Goal: Task Accomplishment & Management: Use online tool/utility

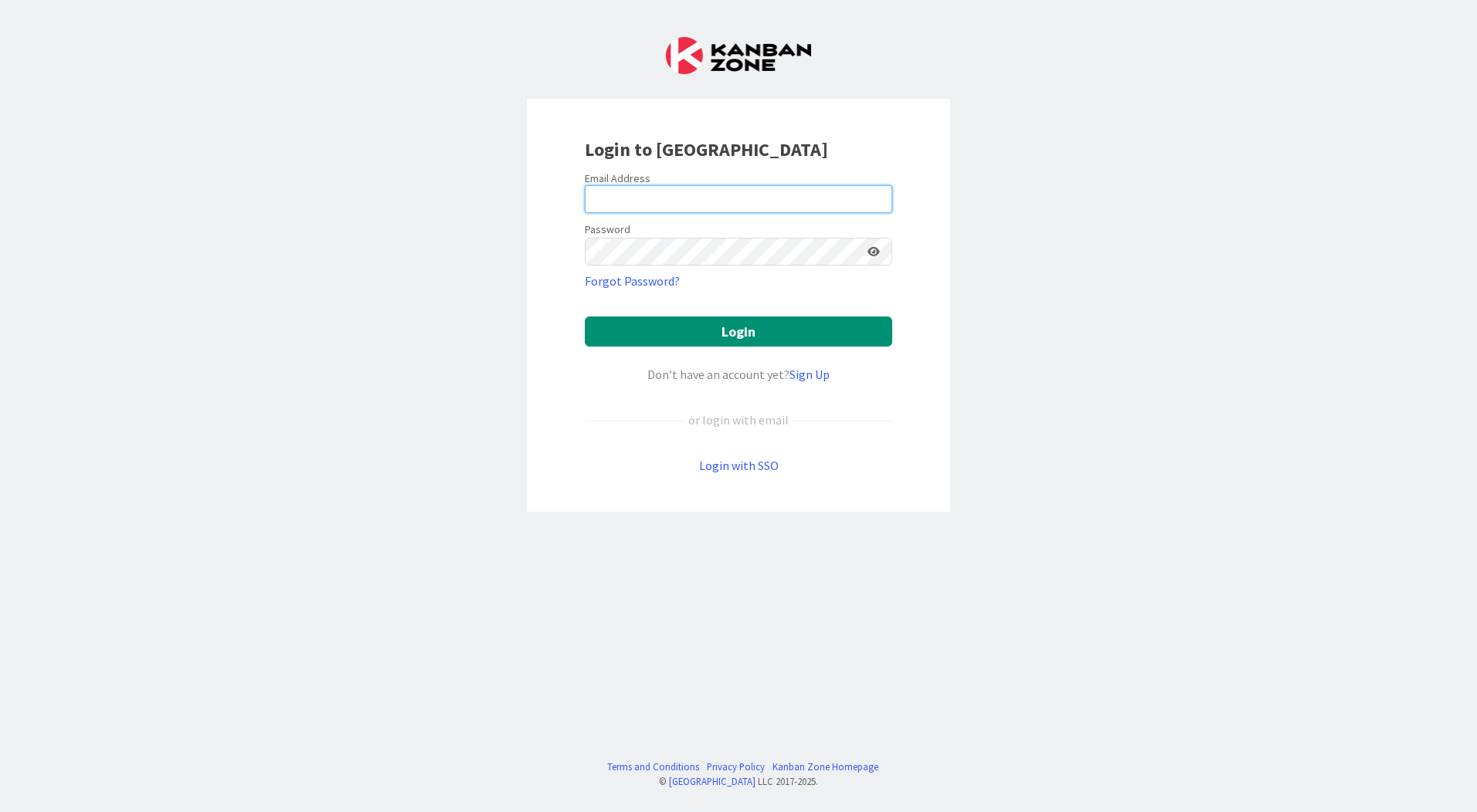
click at [656, 204] on input "email" at bounding box center [738, 199] width 307 height 28
type input "[EMAIL_ADDRESS][PERSON_NAME][DOMAIN_NAME]"
click at [855, 249] on keeper-lock "Open Keeper Popup" at bounding box center [851, 251] width 18 height 18
click at [585, 317] on button "Login" at bounding box center [738, 332] width 307 height 30
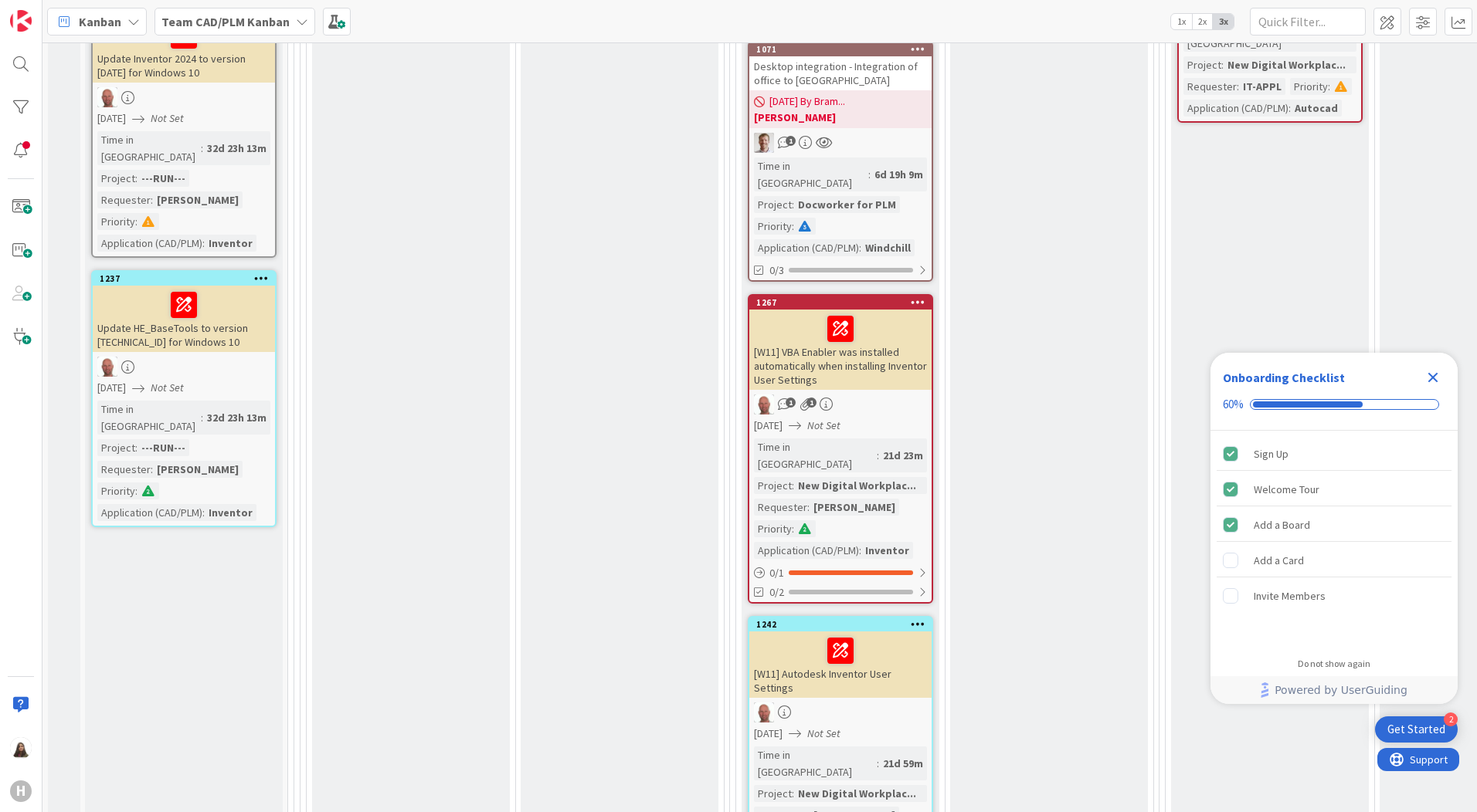
scroll to position [2162, 0]
